Goal: Task Accomplishment & Management: Manage account settings

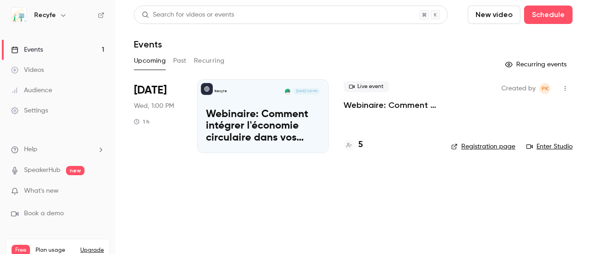
click at [340, 111] on li "[DATE] Wed, 1:00 PM 1 h Recyfe [DATE] 1:00 PM Webinaire: Comment intégrer l'éco…" at bounding box center [353, 121] width 439 height 85
click at [348, 106] on p "Webinaire: Comment intégrer l'économie circulaire dans vos projets ?" at bounding box center [389, 105] width 93 height 11
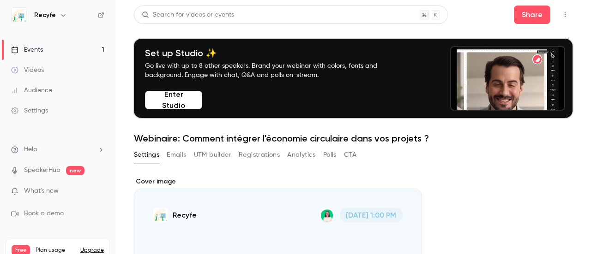
click at [178, 160] on button "Emails" at bounding box center [176, 155] width 19 height 15
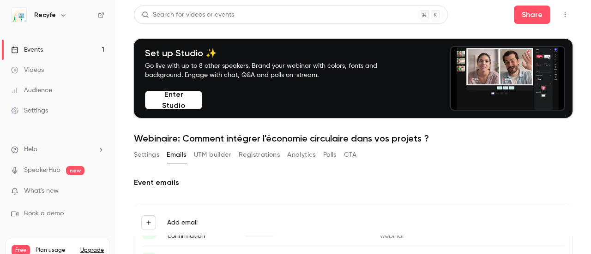
click at [249, 151] on button "Registrations" at bounding box center [259, 155] width 41 height 15
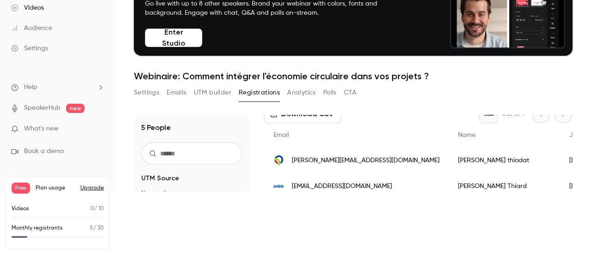
click at [147, 92] on button "Settings" at bounding box center [146, 92] width 25 height 15
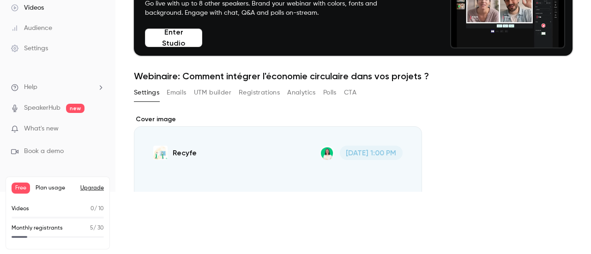
scroll to position [46, 0]
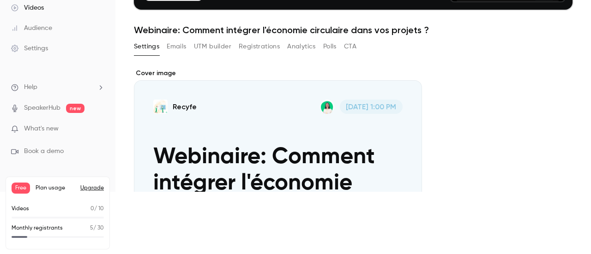
click at [241, 105] on div "Cover image" at bounding box center [278, 156] width 288 height 174
click at [0, 0] on input "Recyfe Oct 15, 1:00 PM Webinaire: Comment intégrer l'économie circulaire dans v…" at bounding box center [0, 0] width 0 height 0
click at [179, 48] on button "Emails" at bounding box center [176, 46] width 19 height 15
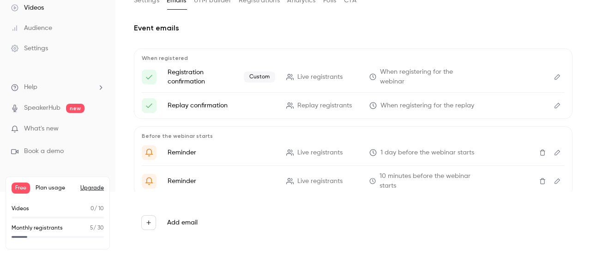
scroll to position [138, 0]
